Goal: Task Accomplishment & Management: Use online tool/utility

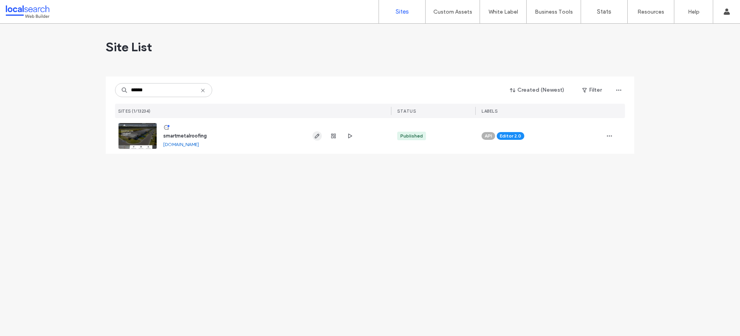
type input "******"
click at [316, 133] on icon "button" at bounding box center [317, 136] width 6 height 6
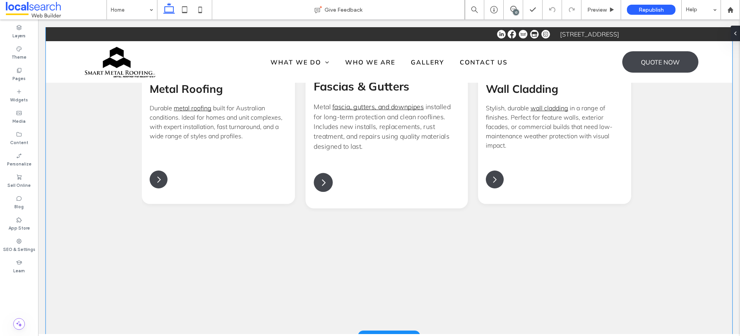
scroll to position [756, 0]
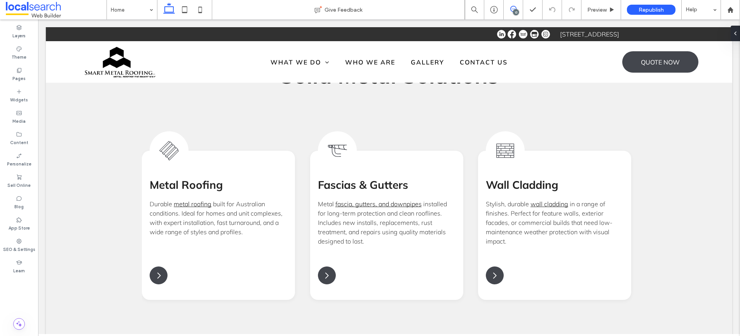
click at [514, 7] on icon at bounding box center [514, 9] width 6 height 6
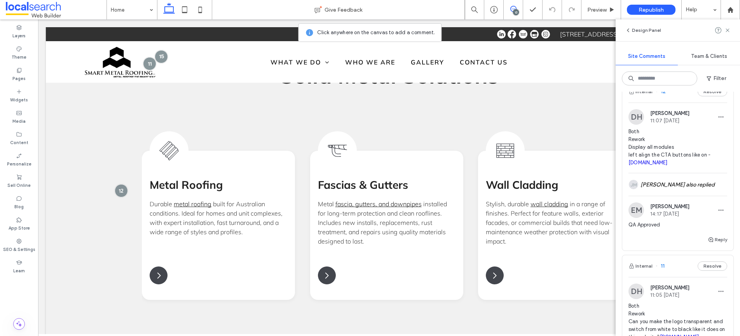
scroll to position [580, 0]
click at [713, 246] on button "Reply" at bounding box center [717, 241] width 19 height 9
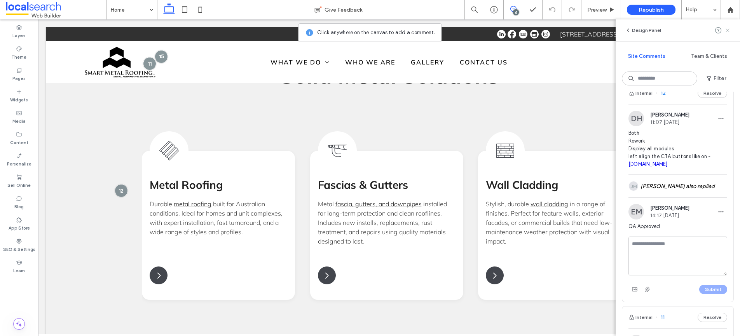
click at [729, 32] on icon at bounding box center [728, 30] width 6 height 6
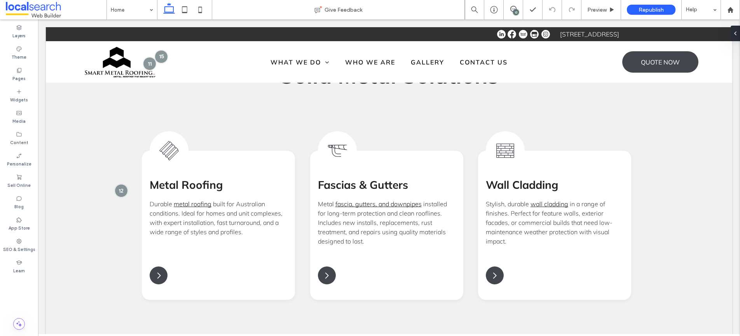
scroll to position [0, 0]
click at [516, 10] on div "13" at bounding box center [516, 12] width 6 height 6
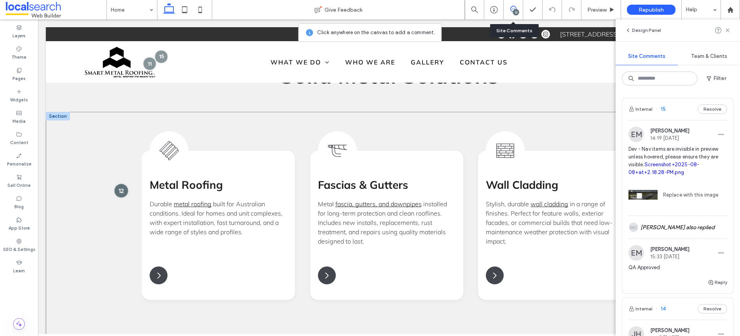
click at [115, 184] on div at bounding box center [121, 191] width 14 height 14
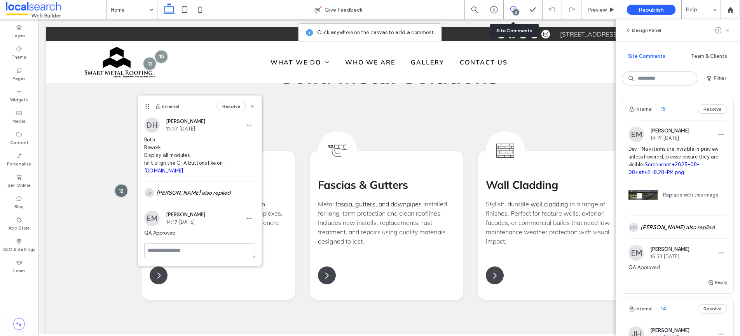
click at [730, 28] on icon at bounding box center [728, 30] width 6 height 6
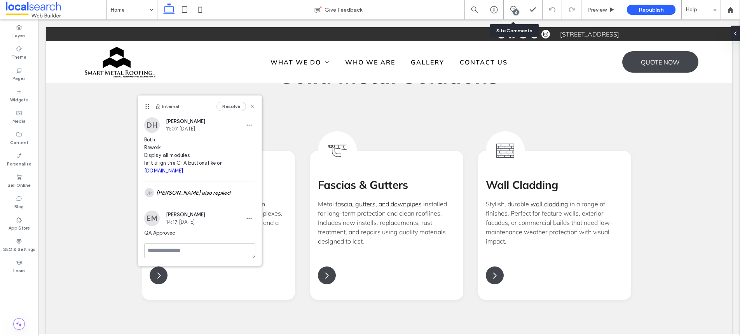
click at [260, 107] on div "Internal Resolve" at bounding box center [200, 107] width 124 height 22
